Goal: Information Seeking & Learning: Learn about a topic

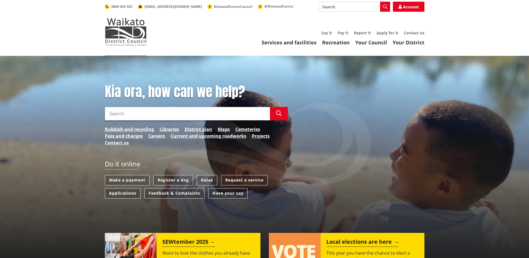
click at [339, 239] on h2 "Local elections are here" at bounding box center [362, 242] width 72 height 8
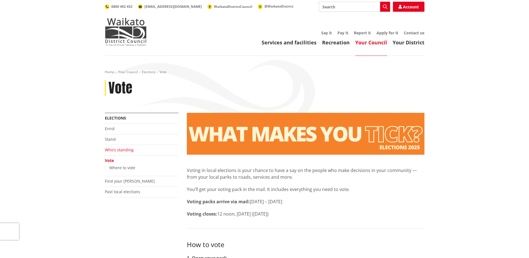
click at [127, 150] on link "Who's standing" at bounding box center [119, 149] width 29 height 5
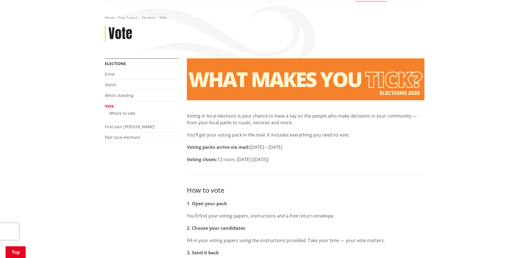
scroll to position [139, 0]
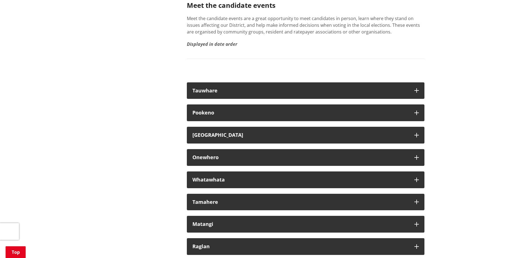
scroll to position [3093, 0]
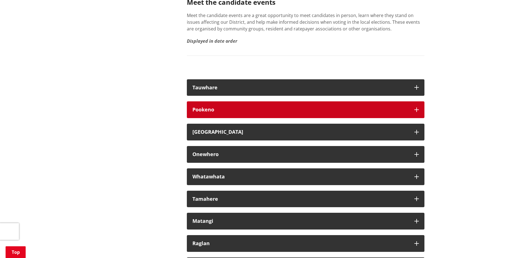
click at [345, 112] on div "Pookeno" at bounding box center [300, 110] width 216 height 6
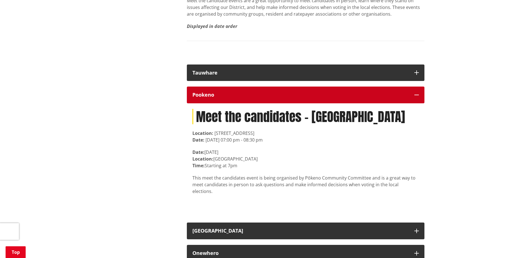
scroll to position [3121, 0]
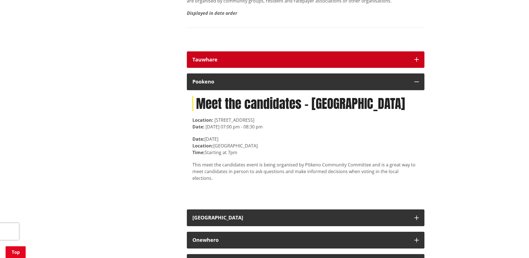
click at [389, 62] on div "Tauwhare" at bounding box center [300, 60] width 216 height 6
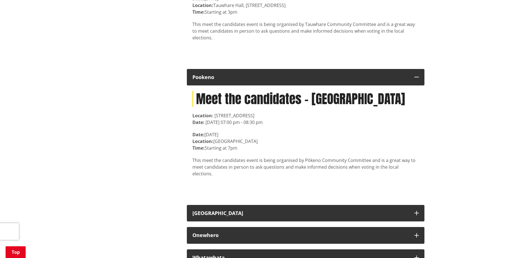
scroll to position [3261, 0]
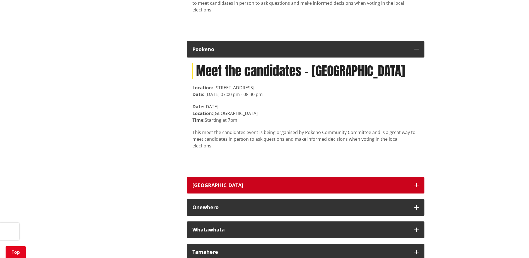
click at [313, 184] on div "[GEOGRAPHIC_DATA]" at bounding box center [300, 185] width 216 height 6
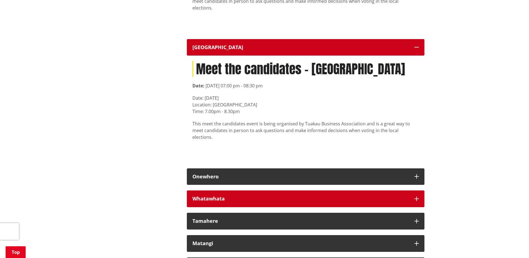
scroll to position [3400, 0]
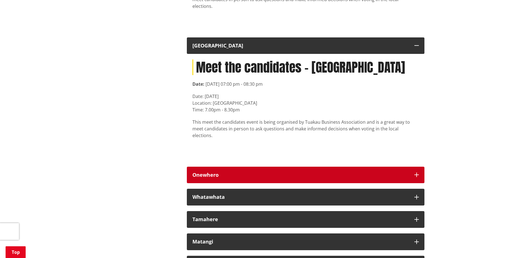
click at [312, 172] on div "Onewhero" at bounding box center [300, 175] width 216 height 6
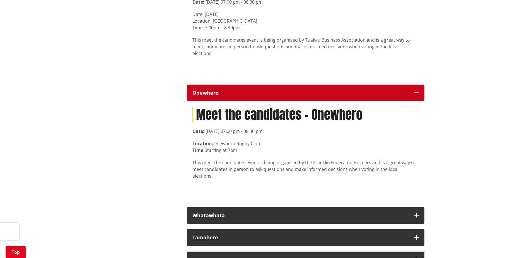
scroll to position [3484, 0]
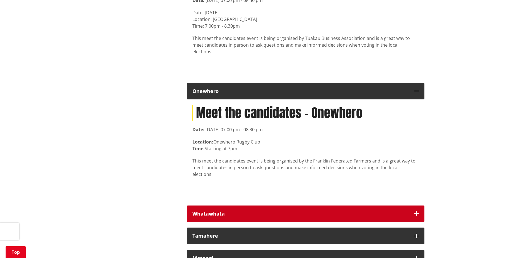
click at [311, 211] on div "Whatawhata" at bounding box center [300, 214] width 216 height 6
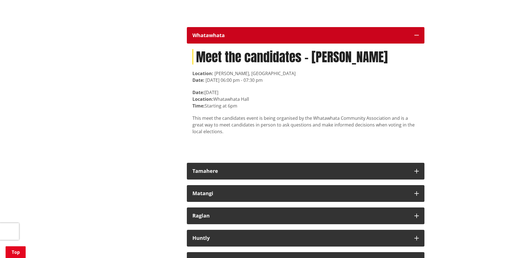
scroll to position [3679, 0]
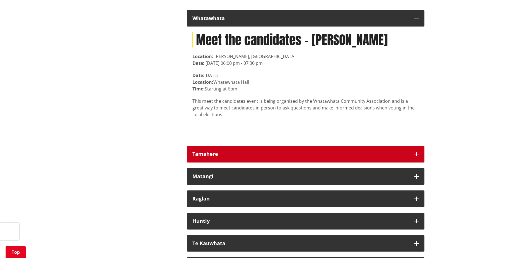
click at [307, 151] on div "Tamahere" at bounding box center [300, 154] width 216 height 6
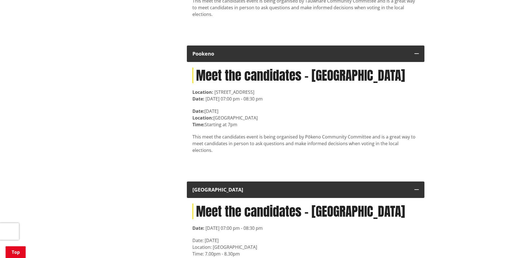
scroll to position [3261, 0]
